Goal: Task Accomplishment & Management: Manage account settings

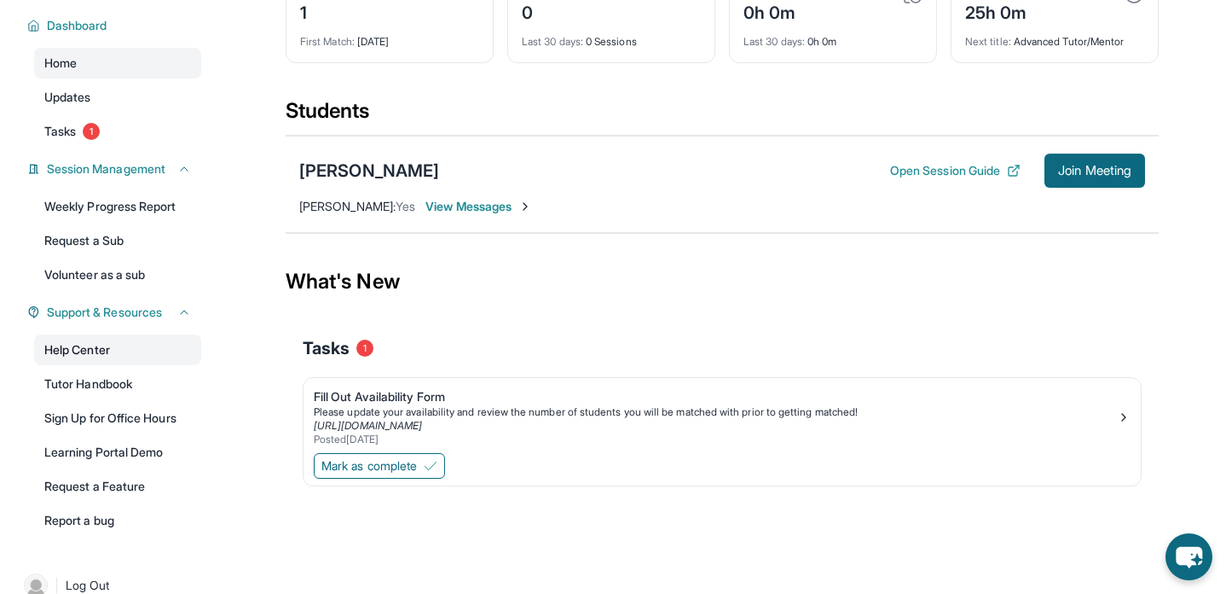
scroll to position [34, 0]
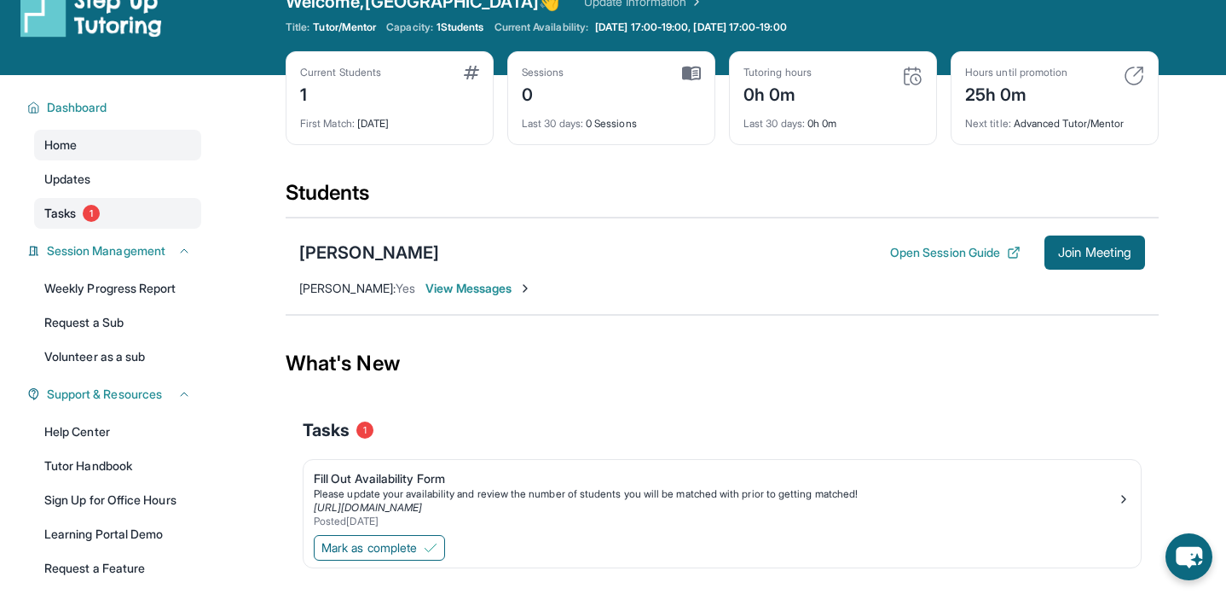
click at [127, 214] on link "Tasks 1" at bounding box center [117, 213] width 167 height 31
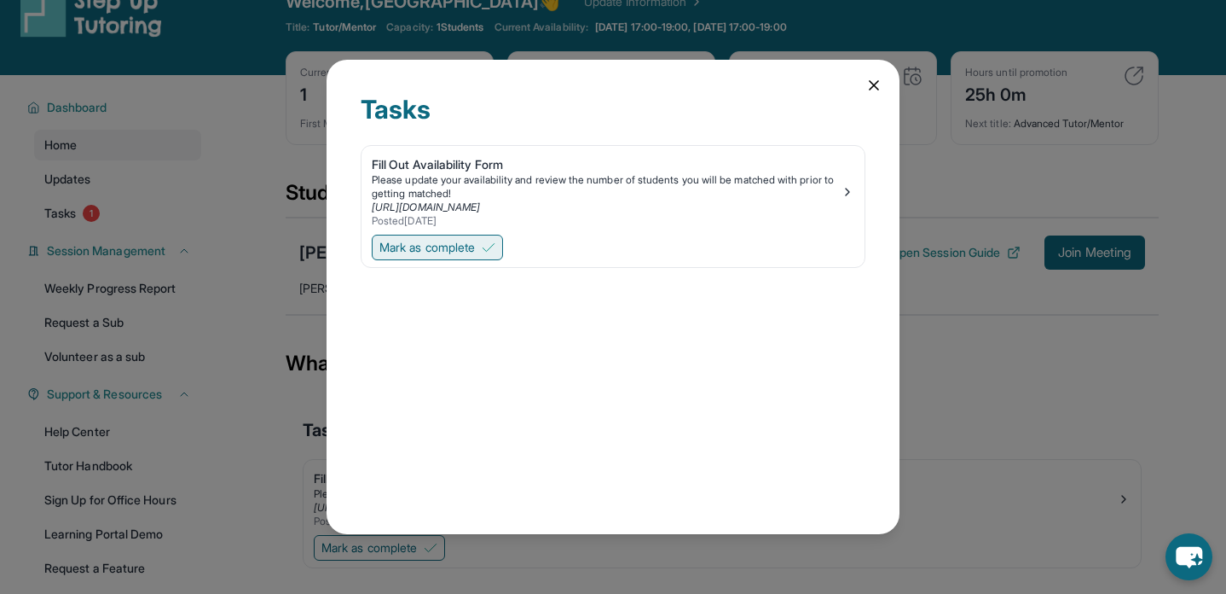
click at [434, 252] on span "Mark as complete" at bounding box center [428, 247] width 96 height 17
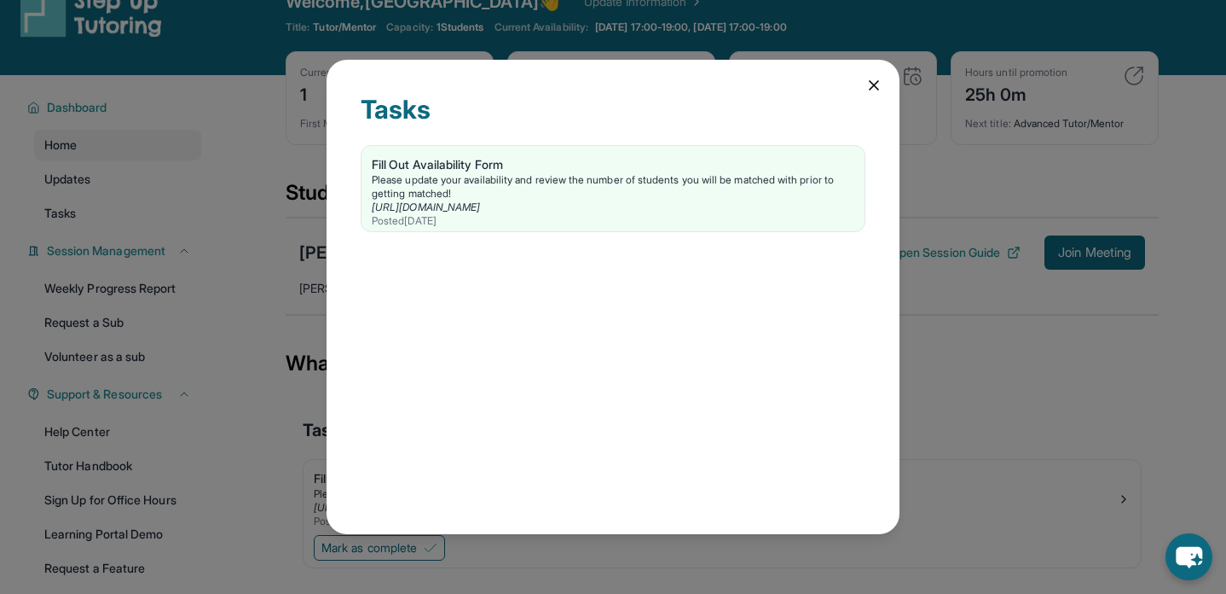
click at [294, 447] on div "Tasks Fill Out Availability Form Please update your availability and review the…" at bounding box center [613, 297] width 1226 height 594
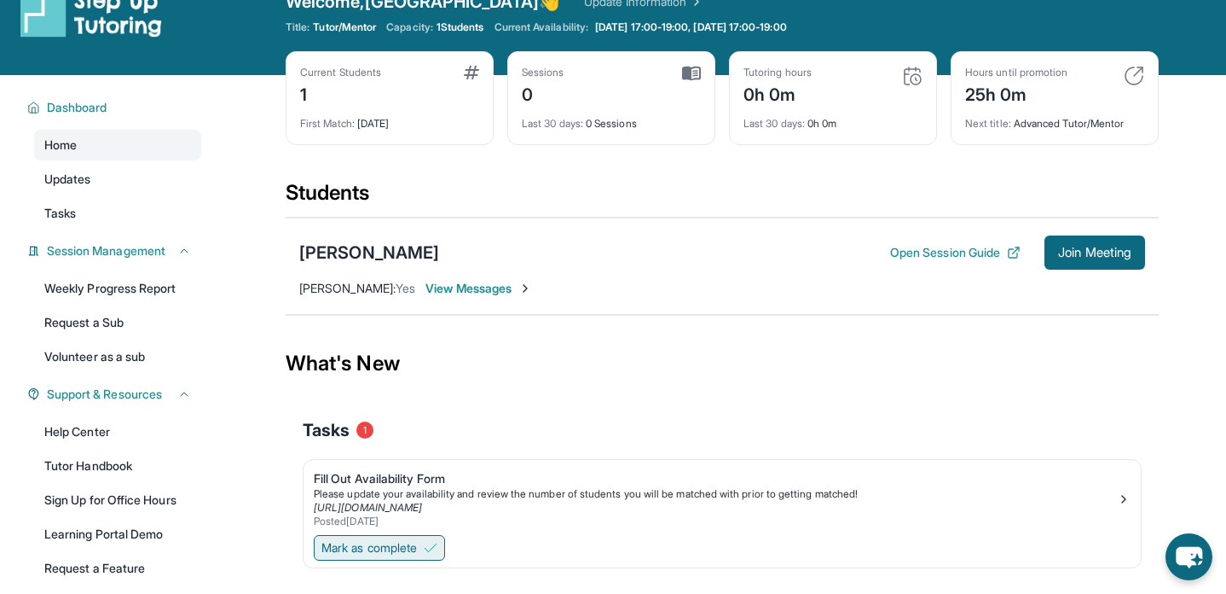
click at [360, 542] on span "Mark as complete" at bounding box center [370, 547] width 96 height 17
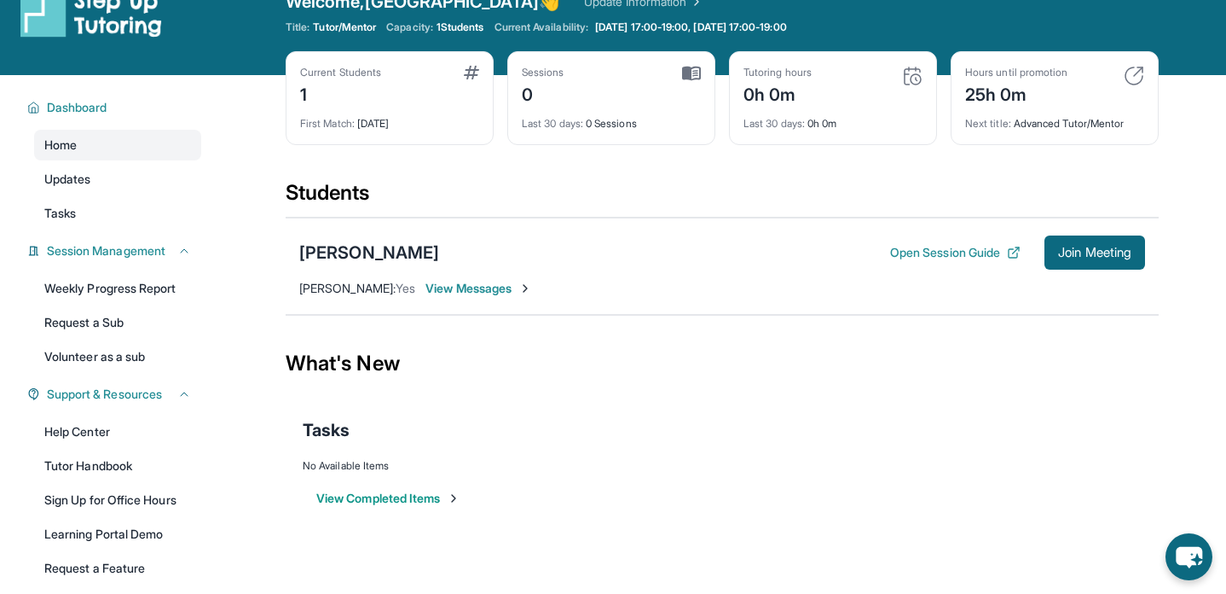
click at [538, 401] on div "Tasks" at bounding box center [722, 430] width 839 height 58
click at [947, 258] on button "Open Session Guide" at bounding box center [955, 252] width 130 height 17
click at [109, 461] on link "Tutor Handbook" at bounding box center [117, 465] width 167 height 31
click at [467, 288] on span "View Messages" at bounding box center [479, 288] width 107 height 17
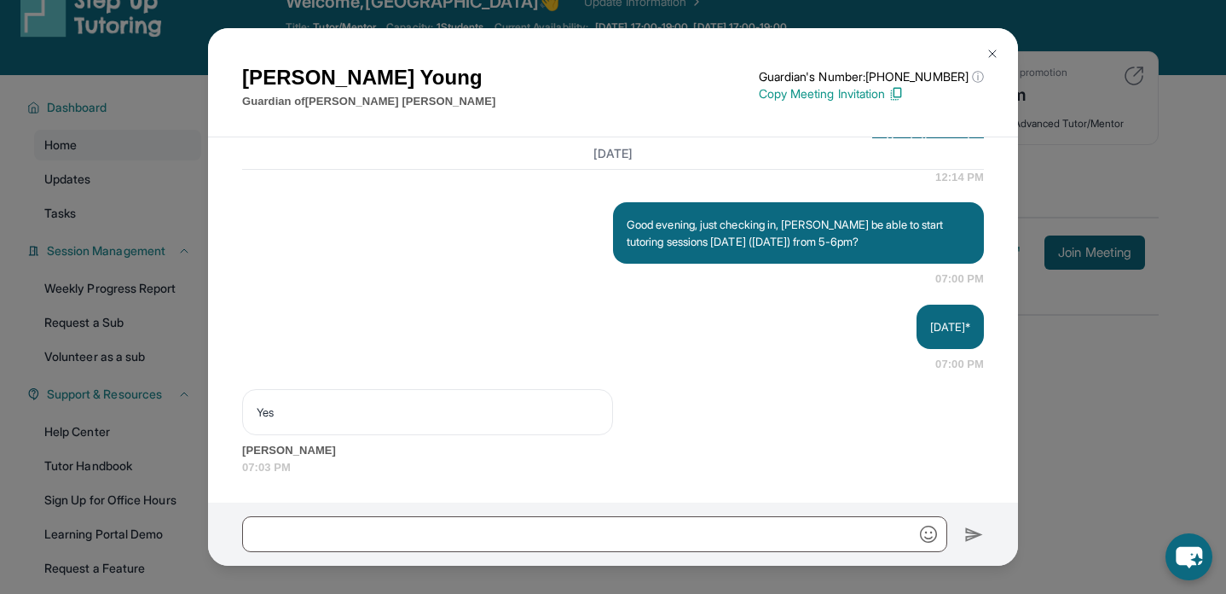
scroll to position [2002, 0]
click at [994, 43] on button at bounding box center [993, 54] width 34 height 34
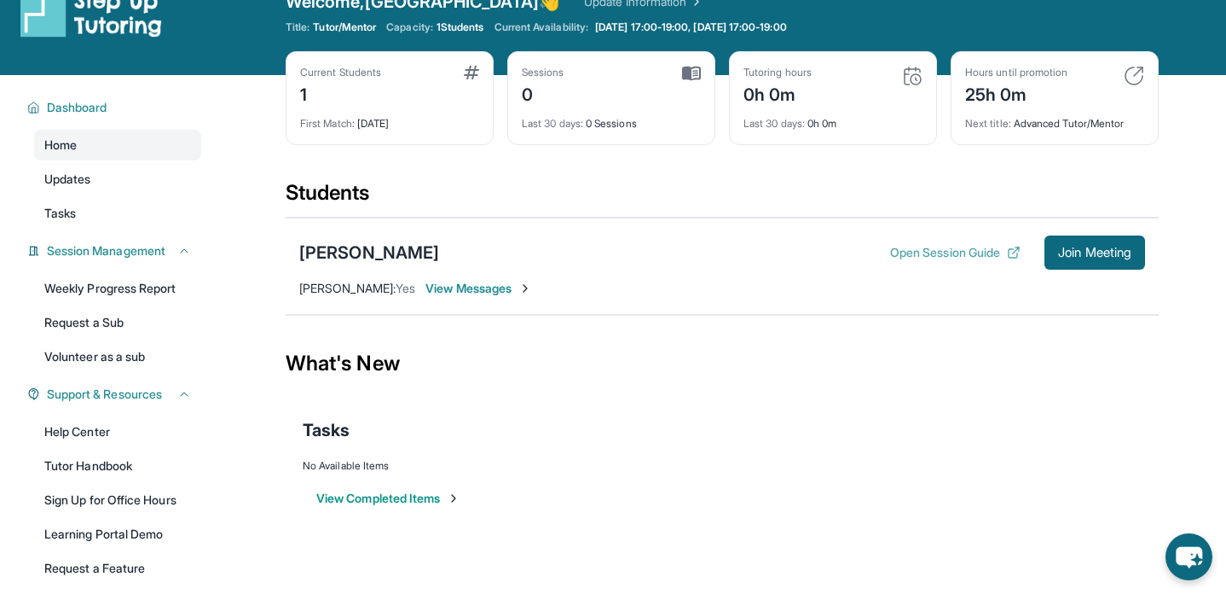
click at [946, 252] on button "Open Session Guide" at bounding box center [955, 252] width 130 height 17
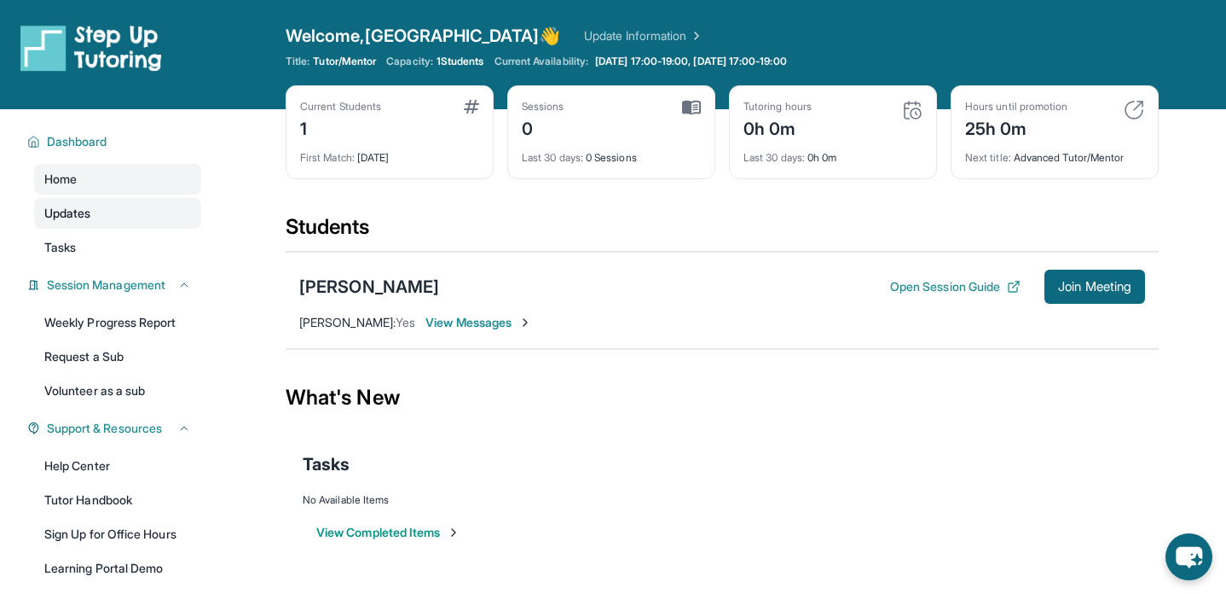
click at [98, 215] on link "Updates" at bounding box center [117, 213] width 167 height 31
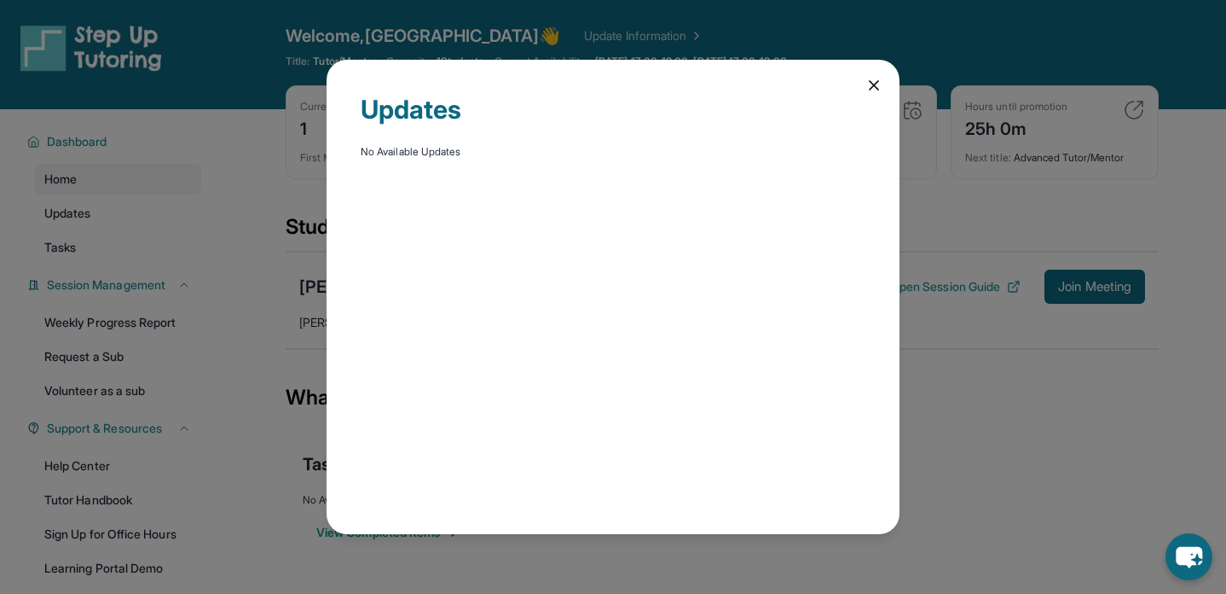
click at [141, 261] on div "Updates No Available Updates" at bounding box center [613, 297] width 1226 height 594
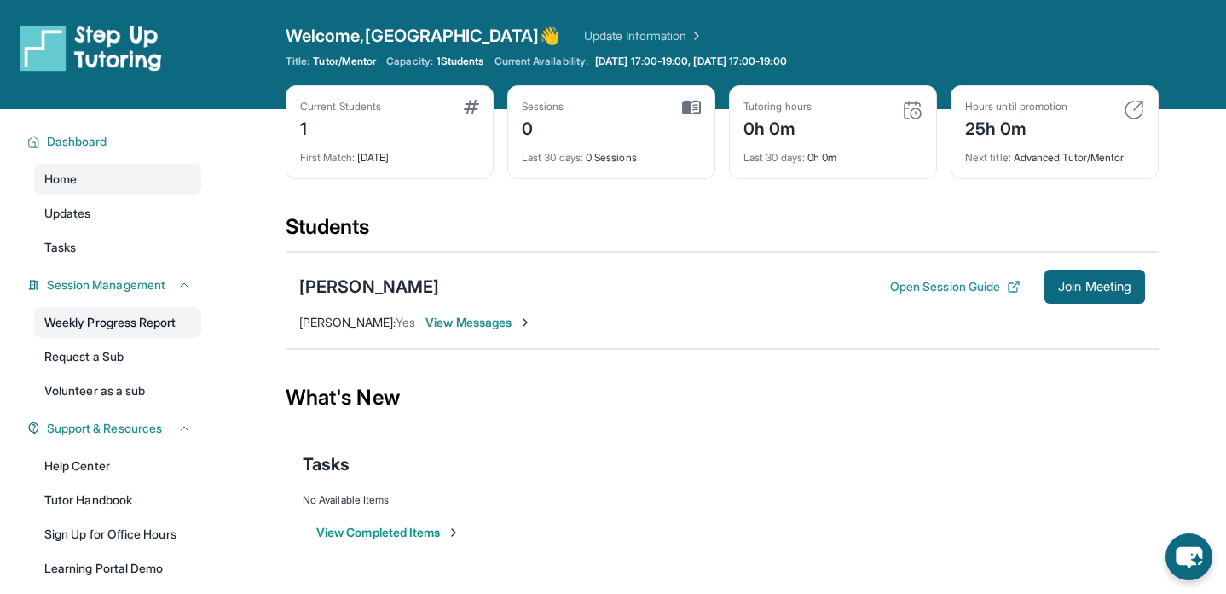
click at [125, 333] on link "Weekly Progress Report" at bounding box center [117, 322] width 167 height 31
click at [585, 32] on link "Update Information" at bounding box center [643, 35] width 119 height 17
click at [896, 290] on button "Open Session Guide" at bounding box center [955, 286] width 130 height 17
